Goal: Task Accomplishment & Management: Manage account settings

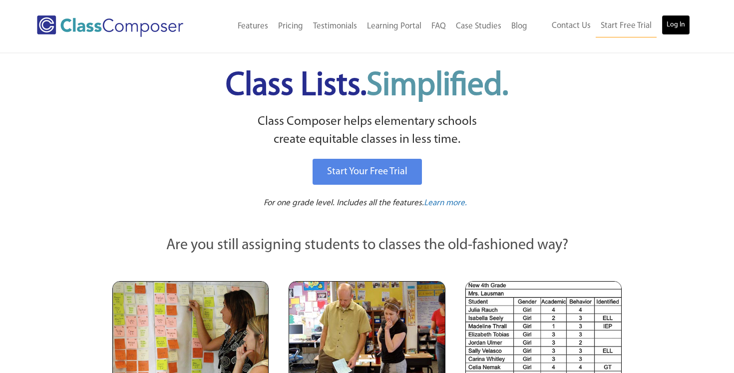
click at [676, 27] on link "Log In" at bounding box center [676, 25] width 28 height 20
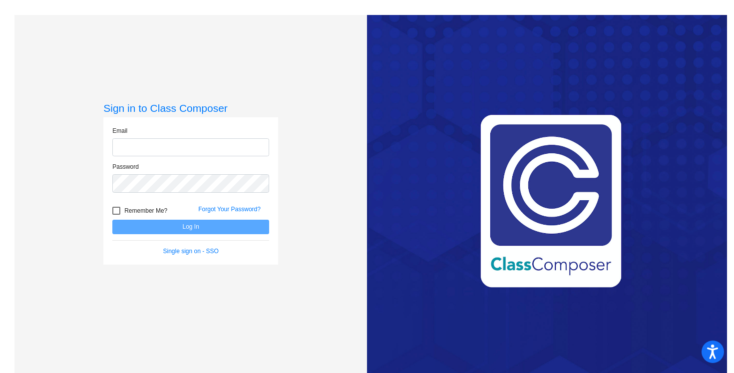
type input "jkencke@cuttensd.org"
click at [176, 227] on button "Log In" at bounding box center [190, 227] width 157 height 14
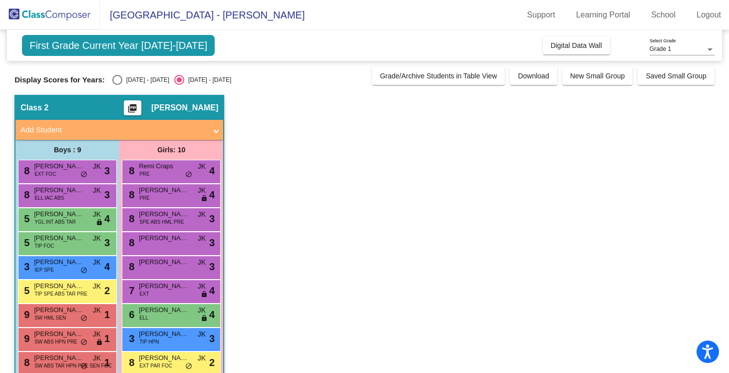
click at [119, 75] on div "Select an option" at bounding box center [117, 80] width 10 height 10
click at [117, 85] on input "2023 - 2024" at bounding box center [117, 85] width 0 height 0
radio input "true"
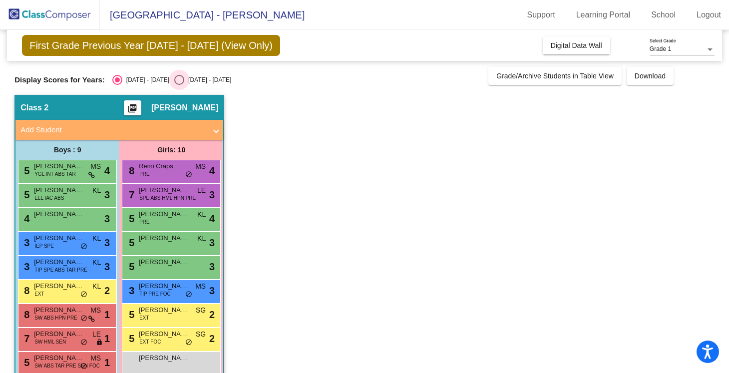
click at [174, 79] on div "Select an option" at bounding box center [179, 80] width 10 height 10
click at [179, 85] on input "2024 - 2025" at bounding box center [179, 85] width 0 height 0
radio input "true"
